Goal: Task Accomplishment & Management: Use online tool/utility

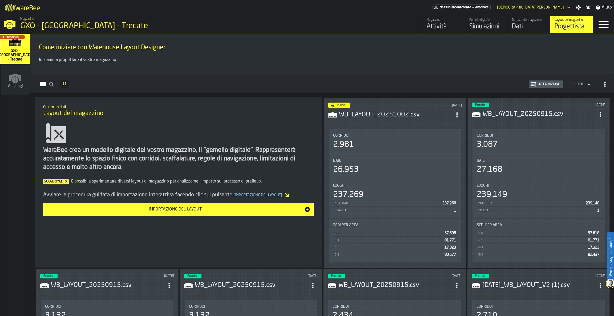
click at [396, 119] on header "In uso [DATE] WB_LAYOUT_20251002.csv" at bounding box center [395, 113] width 134 height 21
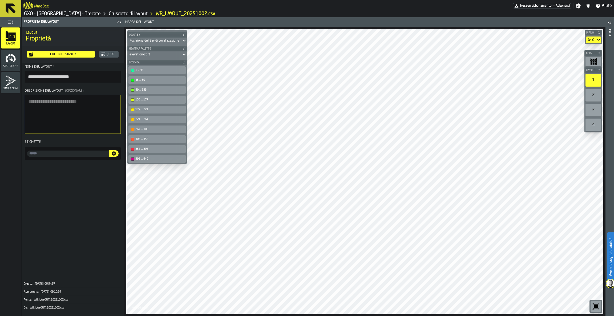
click at [67, 54] on div "Edit in Designer" at bounding box center [62, 55] width 59 height 4
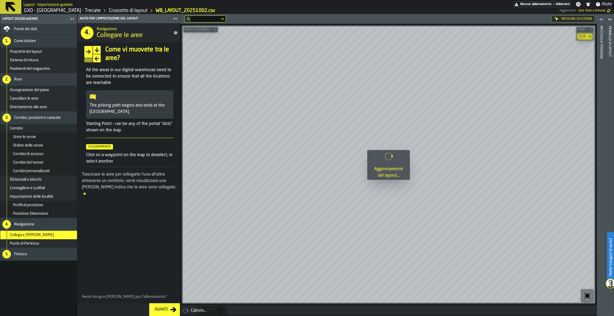
click at [162, 311] on div "Avanti" at bounding box center [162, 310] width 18 height 6
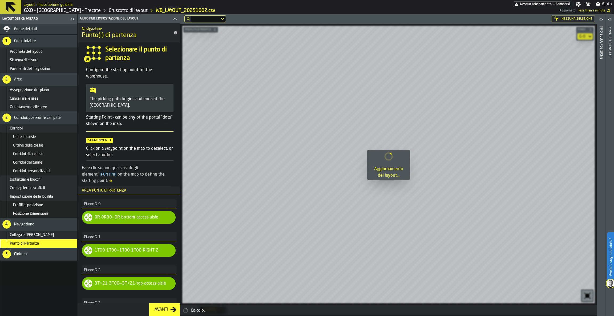
click at [165, 310] on div "Avanti" at bounding box center [162, 310] width 18 height 6
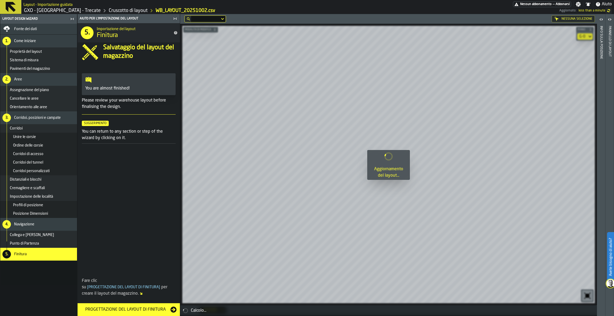
click at [165, 308] on div "Progettazione del layout di finitura" at bounding box center [126, 310] width 90 height 6
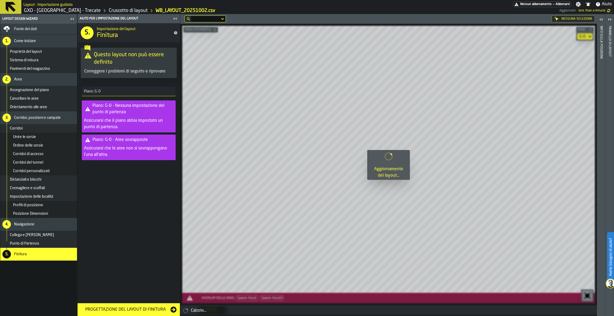
click at [9, 3] on icon at bounding box center [11, 7] width 10 height 10
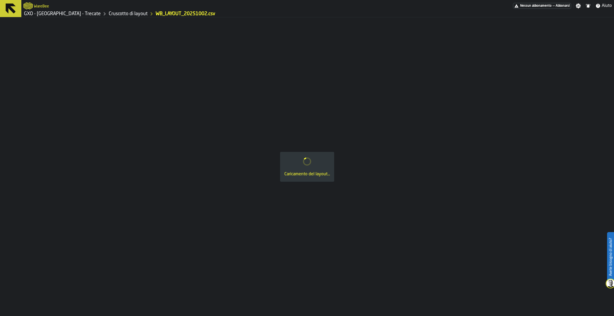
click at [9, 3] on icon at bounding box center [10, 8] width 13 height 13
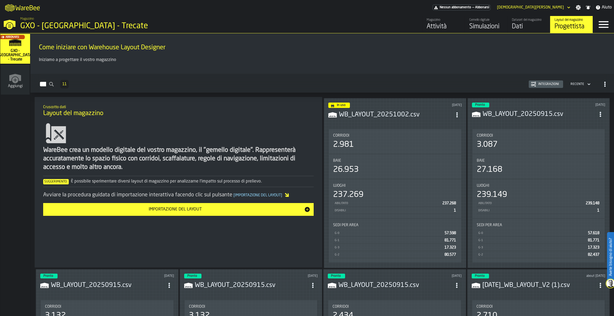
click at [409, 121] on header "In uso [DATE] WB_LAYOUT_20251002.csv" at bounding box center [395, 113] width 134 height 21
